Goal: Task Accomplishment & Management: Complete application form

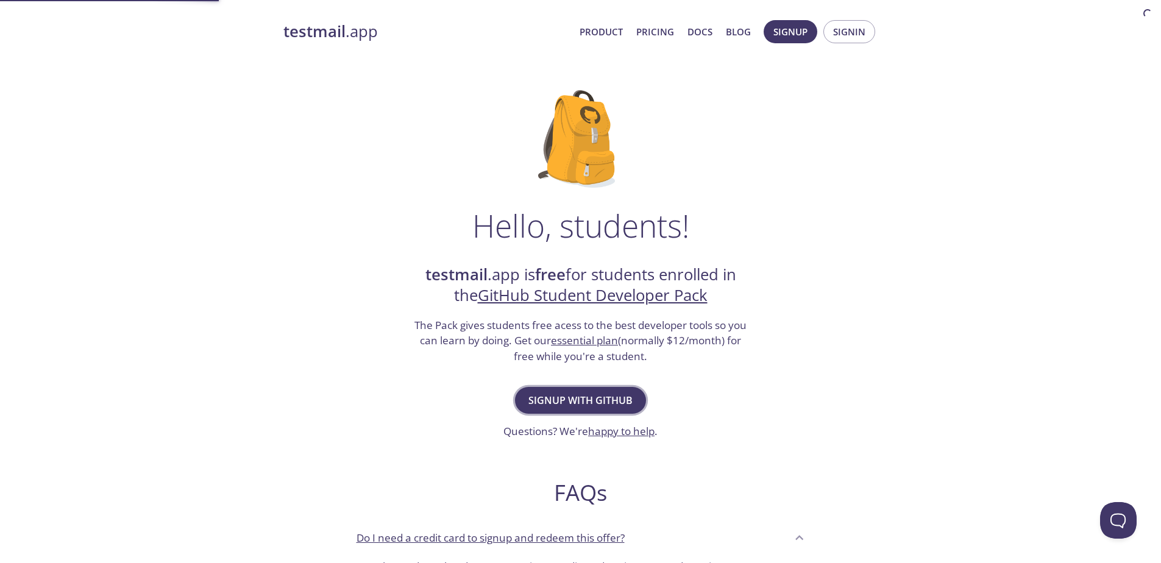
click at [584, 406] on span "Signup with GitHub" at bounding box center [580, 400] width 104 height 17
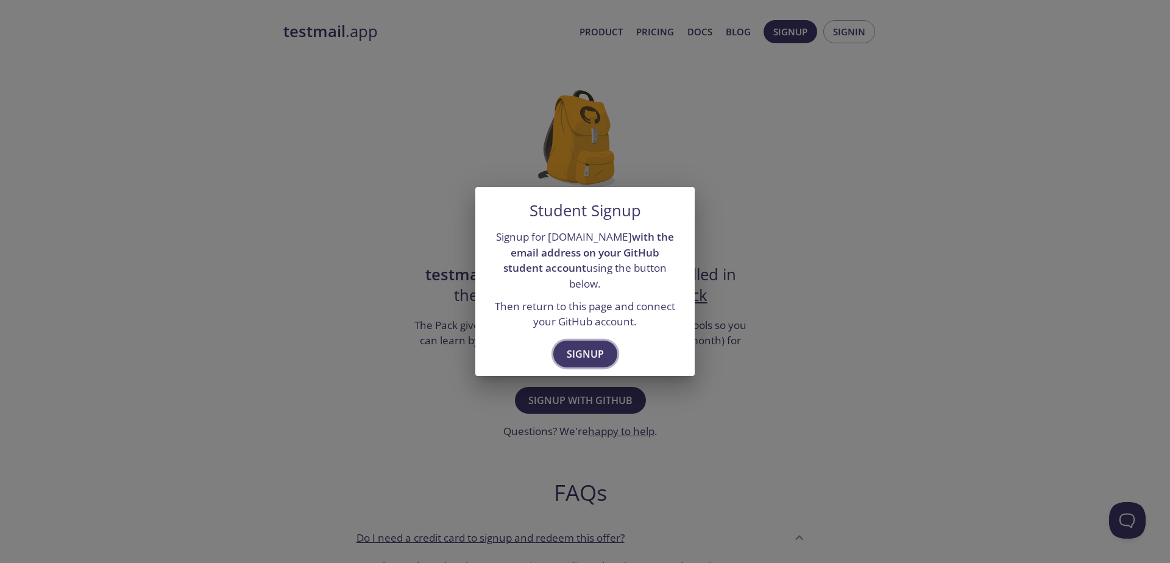
click at [579, 345] on span "Signup" at bounding box center [585, 353] width 37 height 17
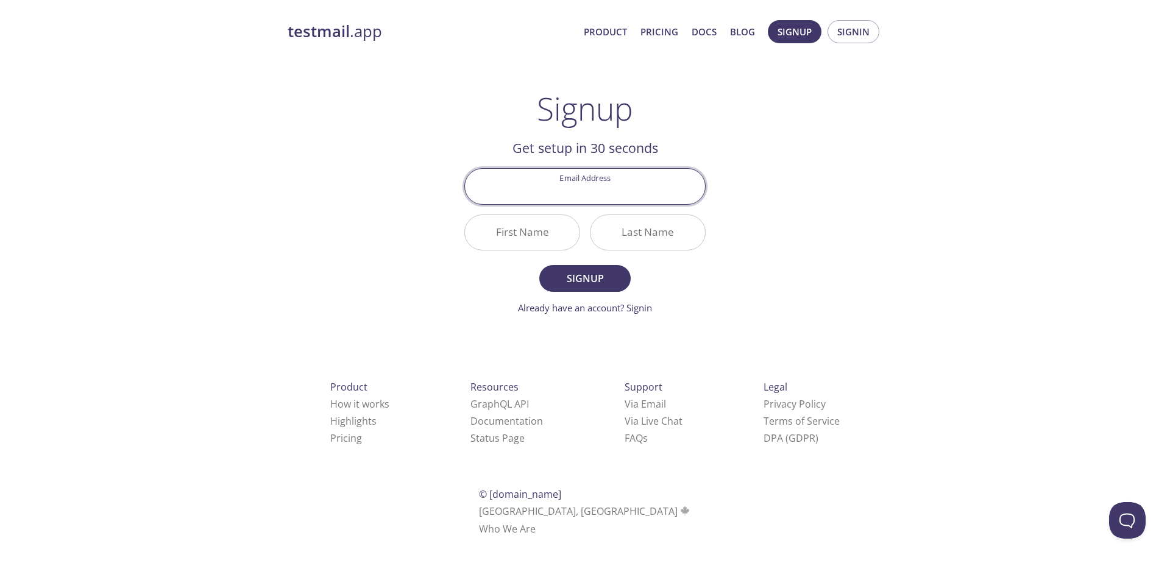
click at [603, 188] on input "Email Address" at bounding box center [585, 186] width 240 height 35
type input "[EMAIL_ADDRESS][DOMAIN_NAME]"
click at [548, 228] on input "First Name" at bounding box center [522, 232] width 115 height 35
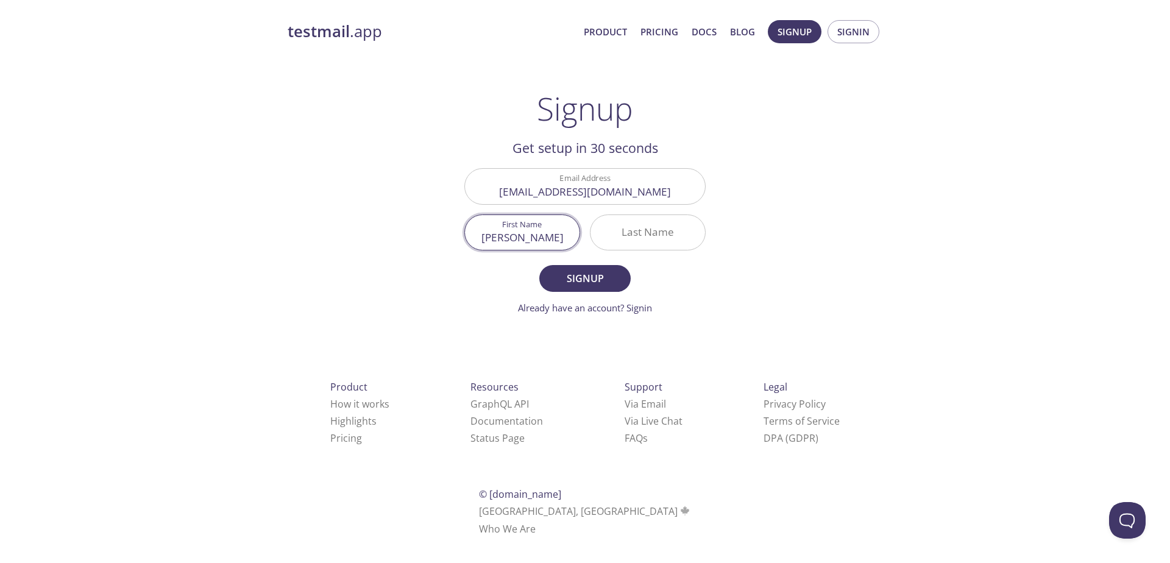
type input "[PERSON_NAME]"
click at [648, 234] on input "Last Name" at bounding box center [647, 232] width 115 height 35
click at [647, 237] on input "MOndal" at bounding box center [647, 232] width 115 height 35
type input "Mondal"
click at [601, 275] on span "Signup" at bounding box center [585, 278] width 65 height 17
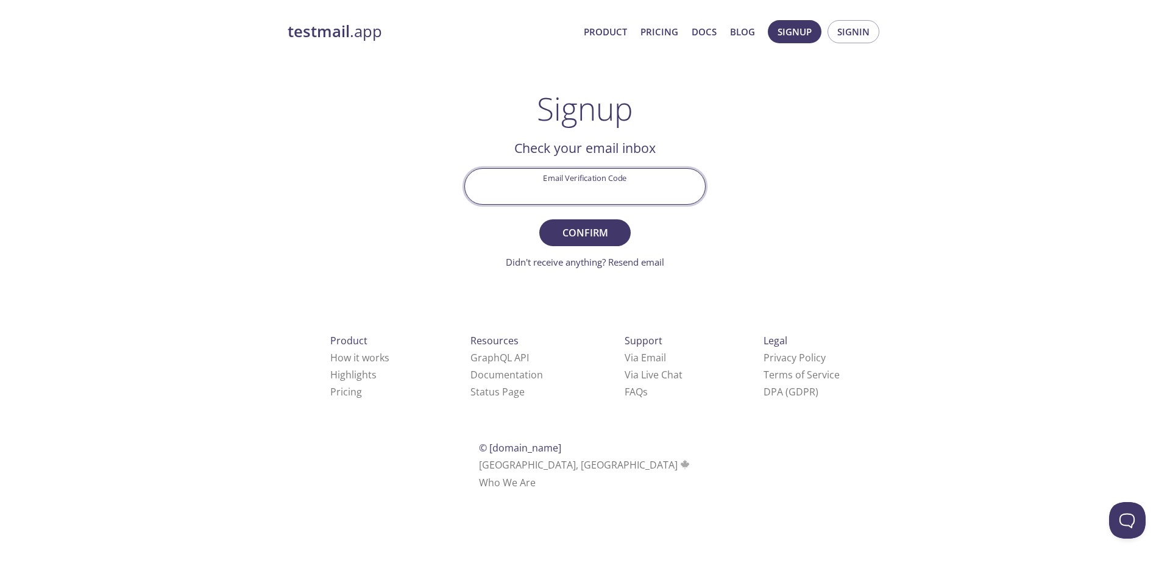
click at [560, 189] on input "Email Verification Code" at bounding box center [585, 186] width 240 height 35
paste input "95J2TU3"
type input "95J2TU3"
click at [582, 232] on span "Confirm" at bounding box center [585, 232] width 65 height 17
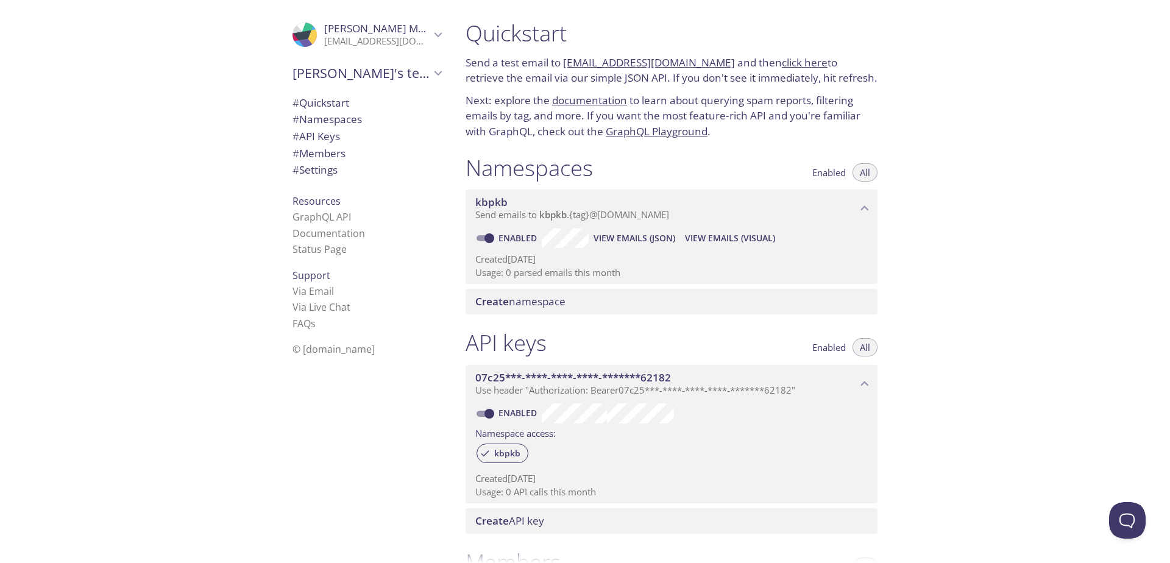
click at [367, 75] on span "[PERSON_NAME]'s team" at bounding box center [361, 73] width 138 height 17
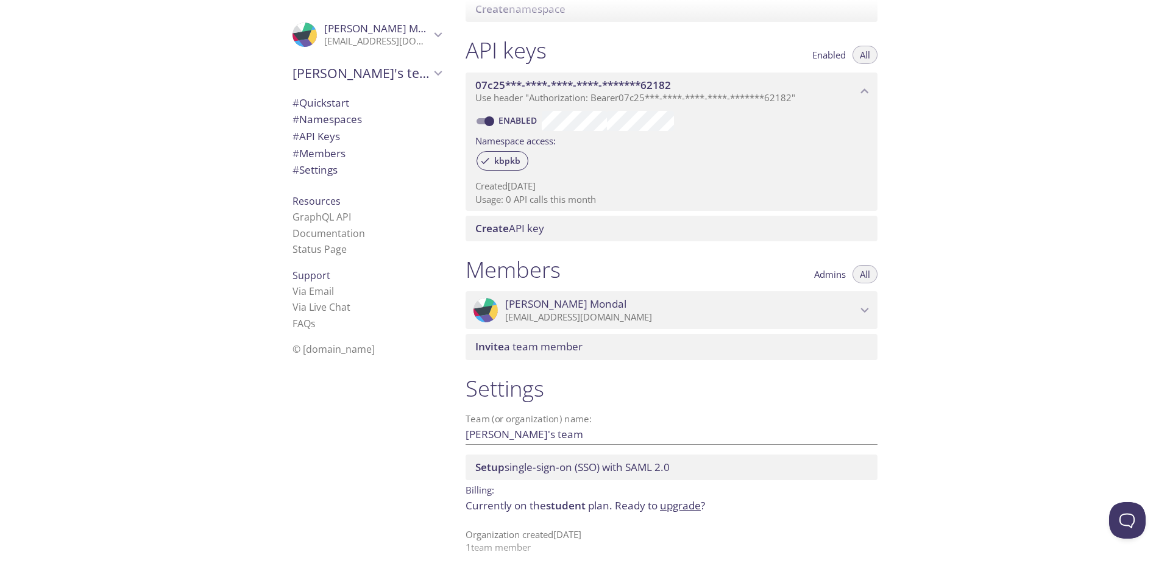
scroll to position [303, 0]
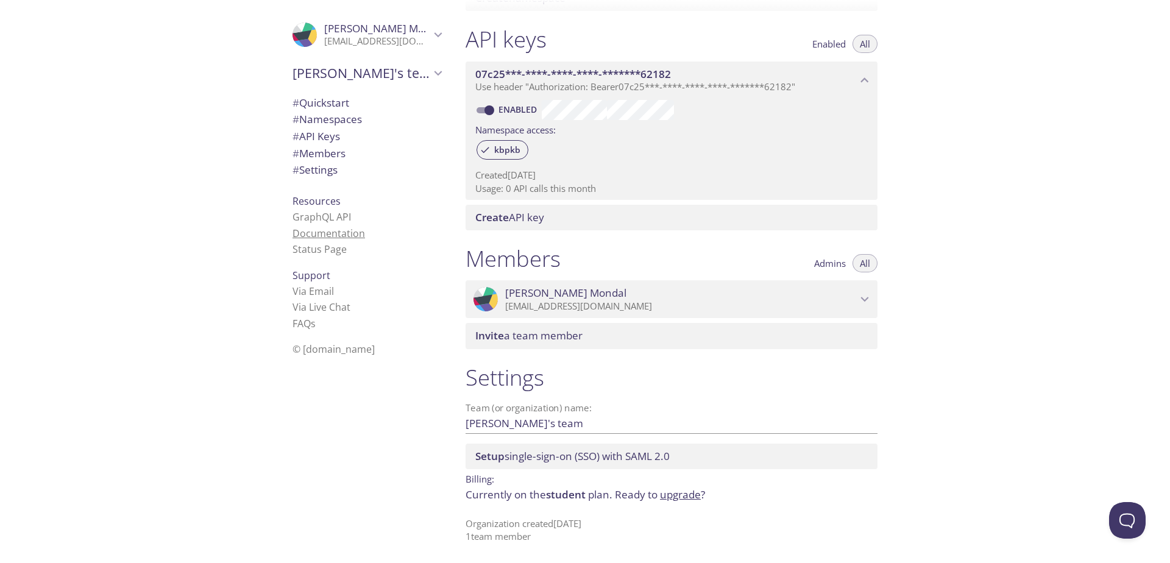
click at [325, 237] on link "Documentation" at bounding box center [328, 233] width 73 height 13
